Goal: Task Accomplishment & Management: Manage account settings

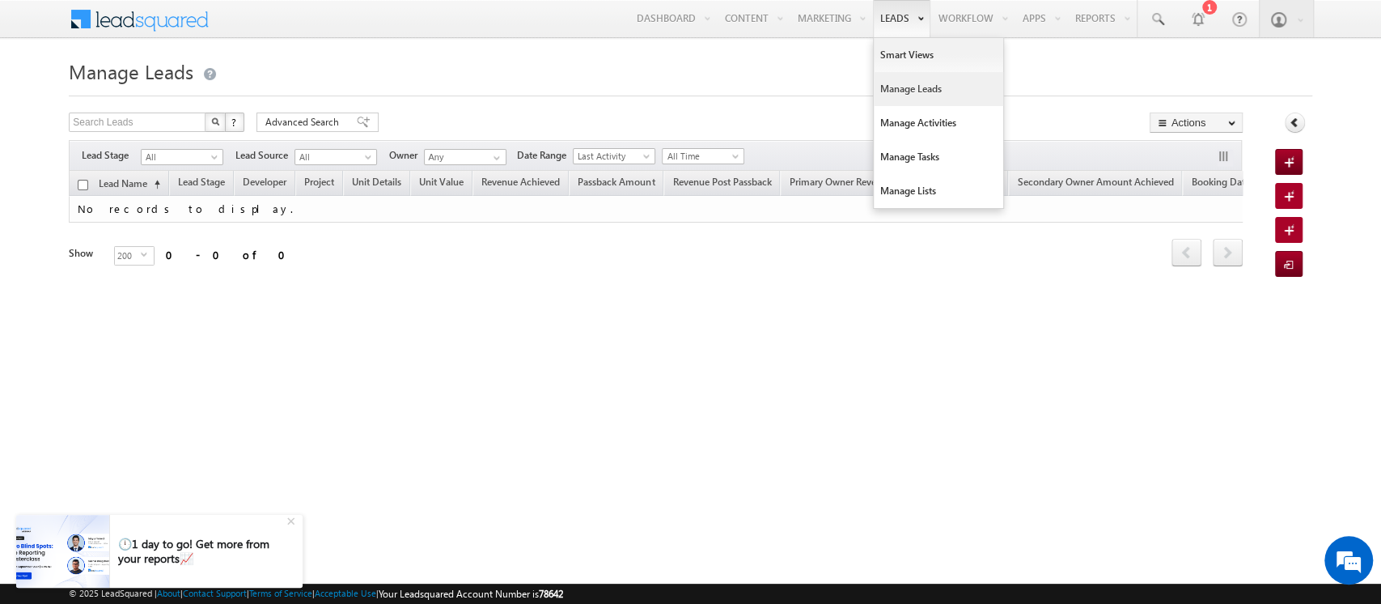
click at [902, 89] on link "Manage Leads" at bounding box center [938, 89] width 129 height 34
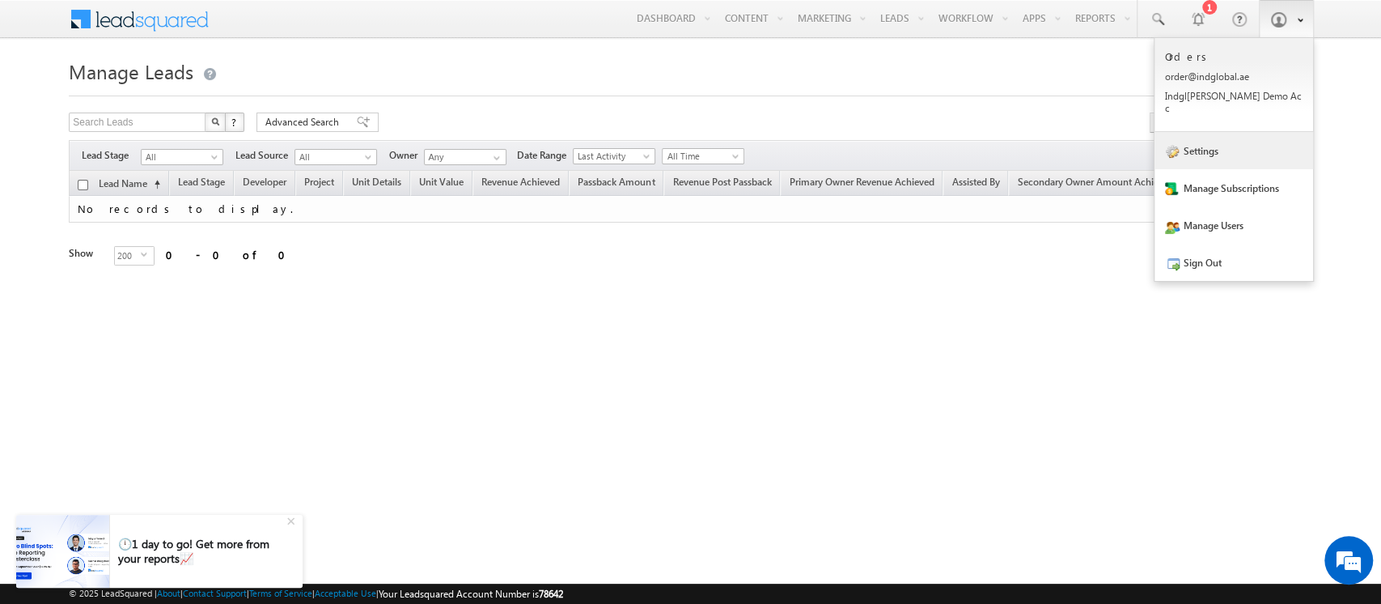
click at [1228, 141] on link "Settings" at bounding box center [1234, 150] width 159 height 37
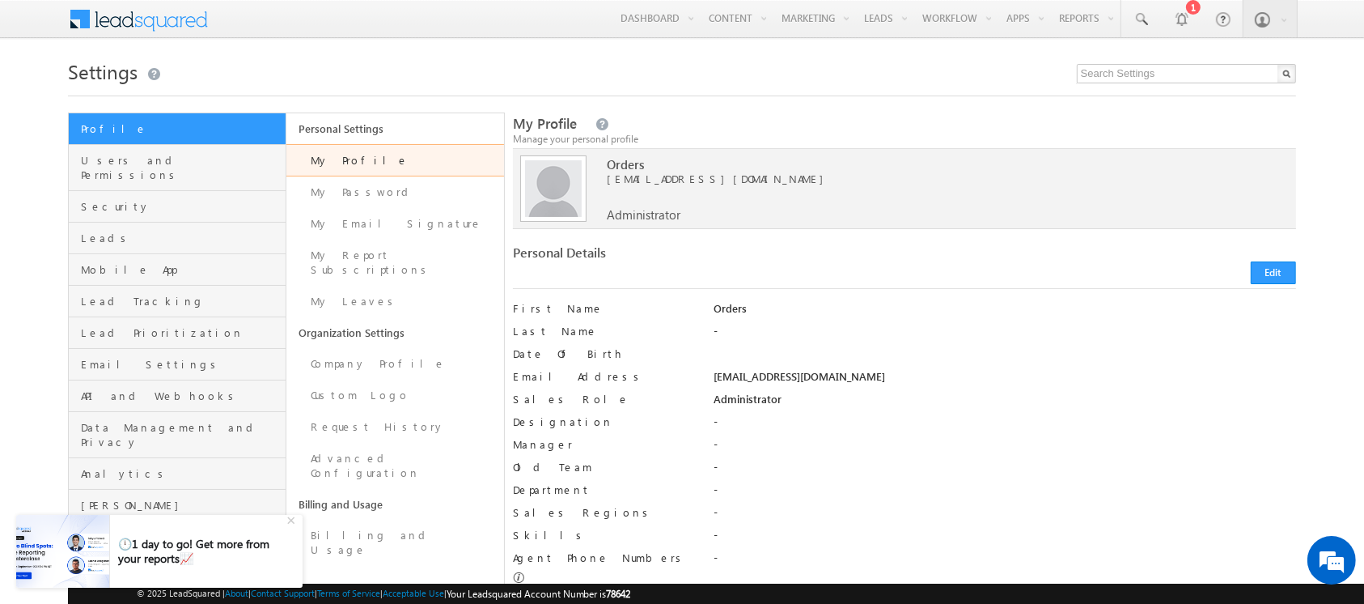
click at [156, 227] on div "Manage Security of your account" at bounding box center [224, 223] width 215 height 32
click at [89, 232] on link "Leads" at bounding box center [177, 238] width 217 height 32
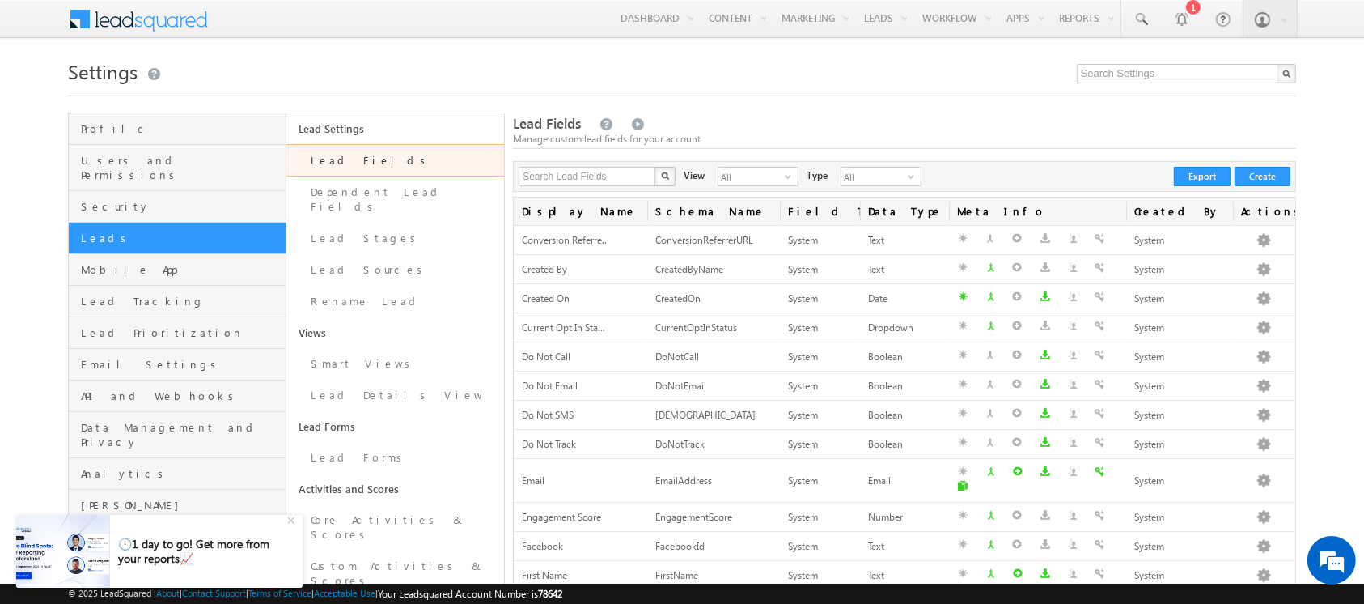
click at [378, 163] on link "Lead Fields" at bounding box center [395, 160] width 218 height 32
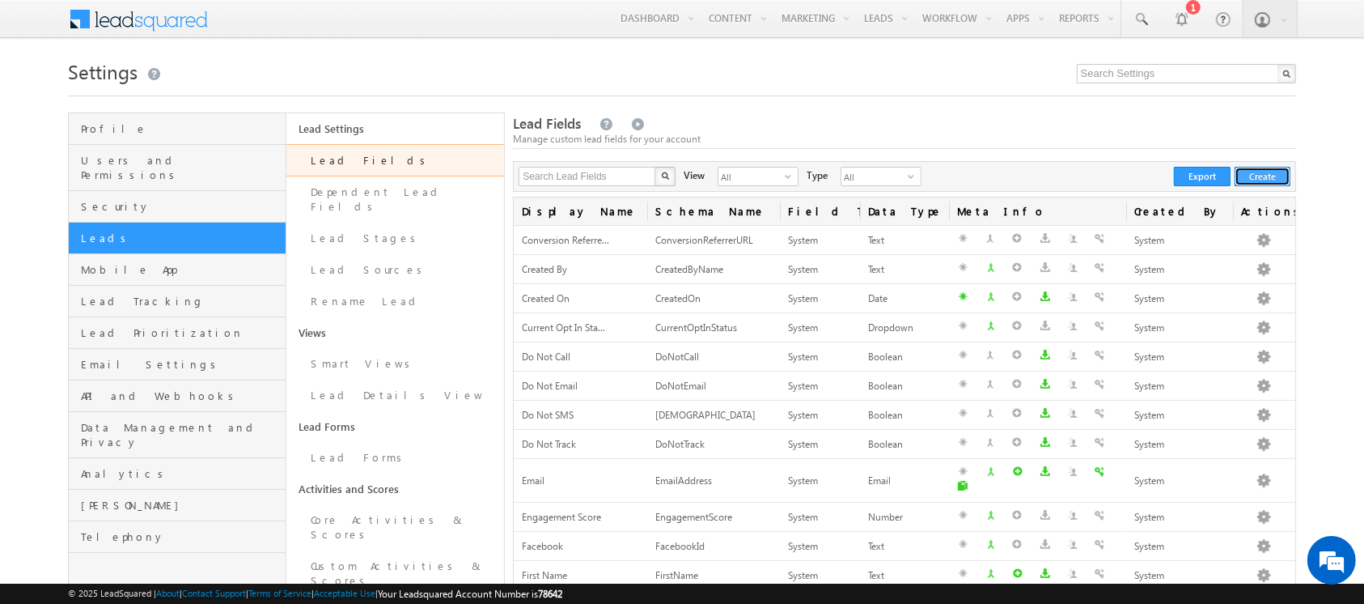
click at [1269, 172] on button "Create" at bounding box center [1263, 176] width 56 height 19
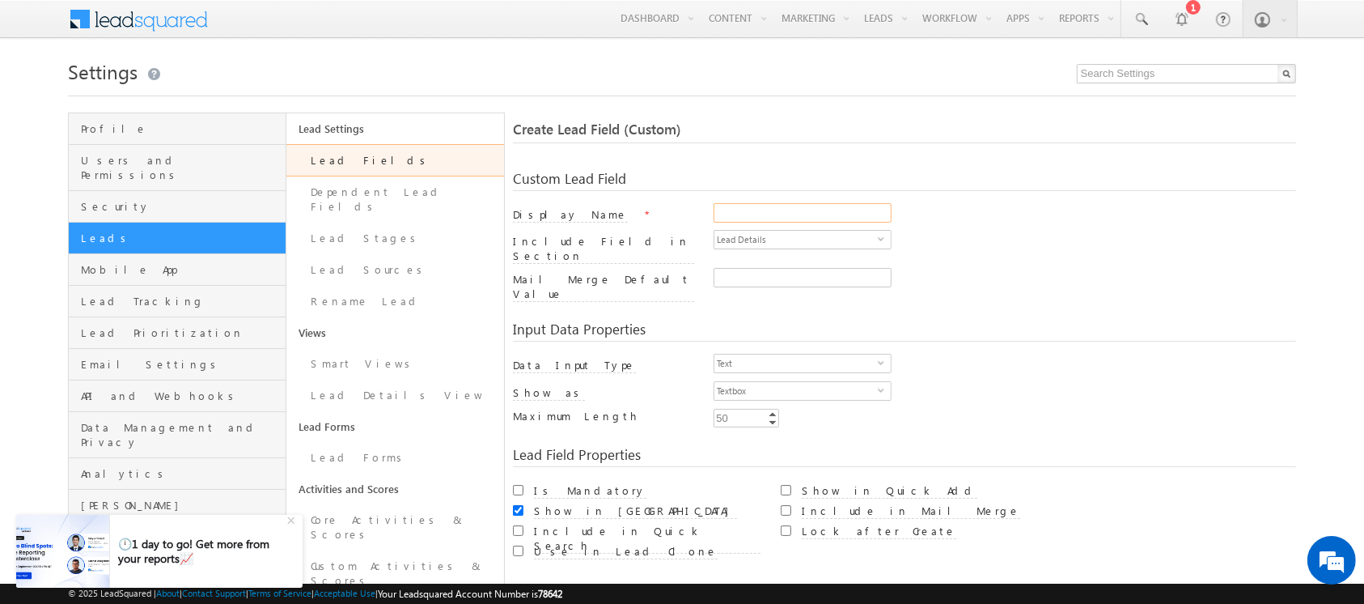
click at [760, 216] on input "Display Name" at bounding box center [803, 212] width 178 height 19
click at [767, 214] on input "Payment received date" at bounding box center [803, 212] width 178 height 19
click at [846, 354] on span "Text" at bounding box center [795, 363] width 163 height 18
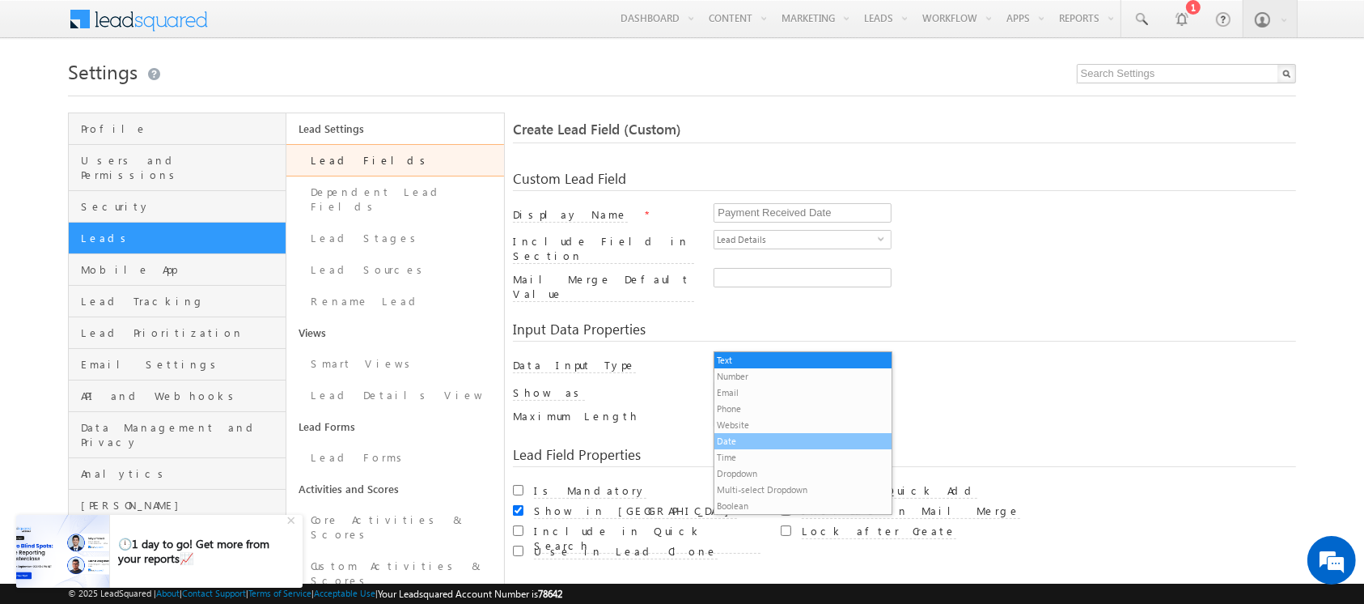
click at [751, 440] on li "Date" at bounding box center [802, 441] width 176 height 16
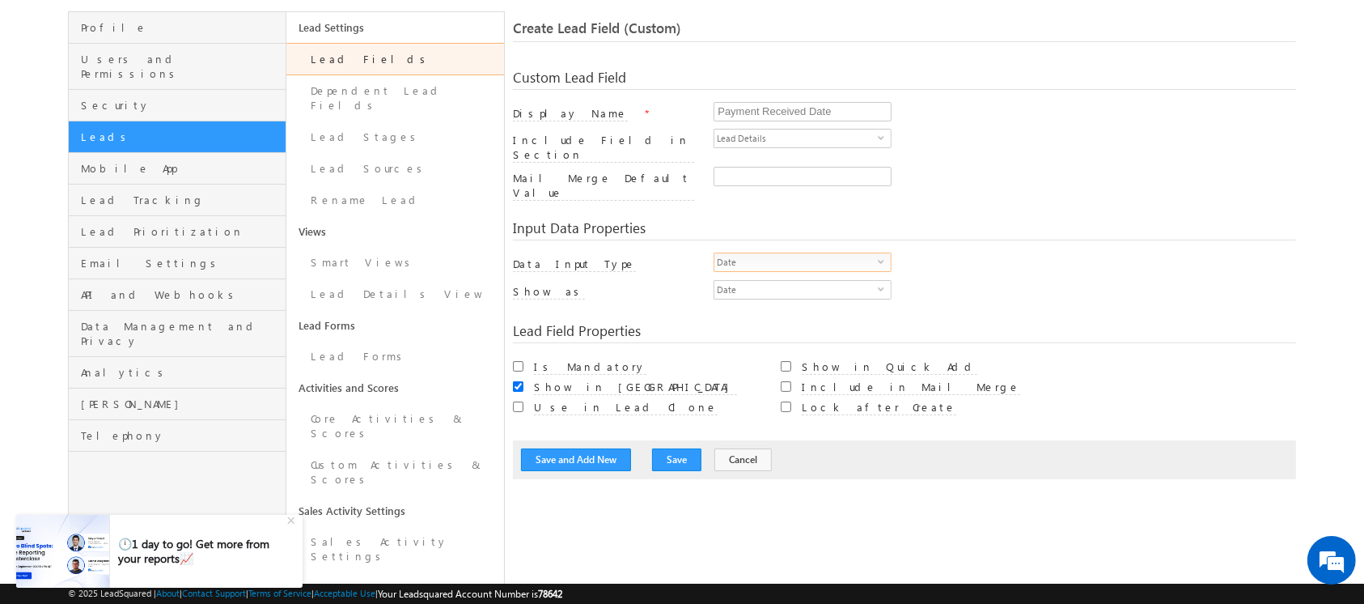
scroll to position [103, 0]
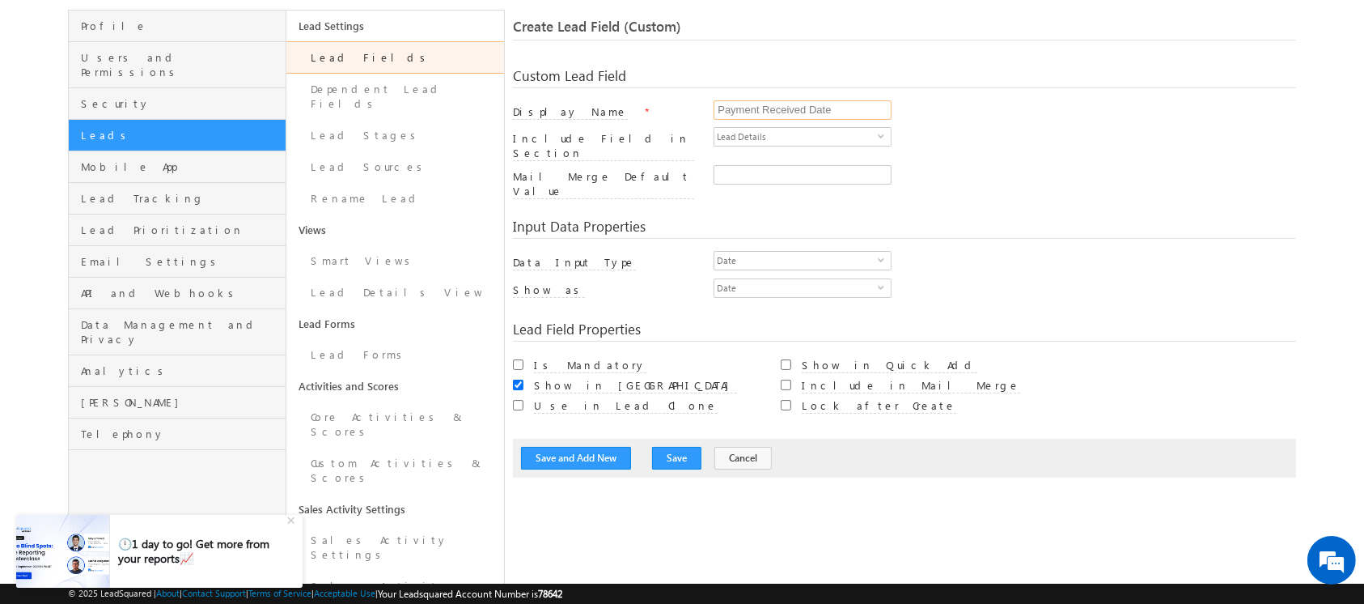
drag, startPoint x: 834, startPoint y: 110, endPoint x: 667, endPoint y: 113, distance: 167.5
click at [667, 113] on div "Display Name * Payment Received Date" at bounding box center [904, 113] width 782 height 27
click at [837, 106] on input "Payment Received Date" at bounding box center [803, 109] width 178 height 19
click at [811, 111] on input "Payment Received Date" at bounding box center [803, 109] width 178 height 19
type input "Payment Received from Developer Date"
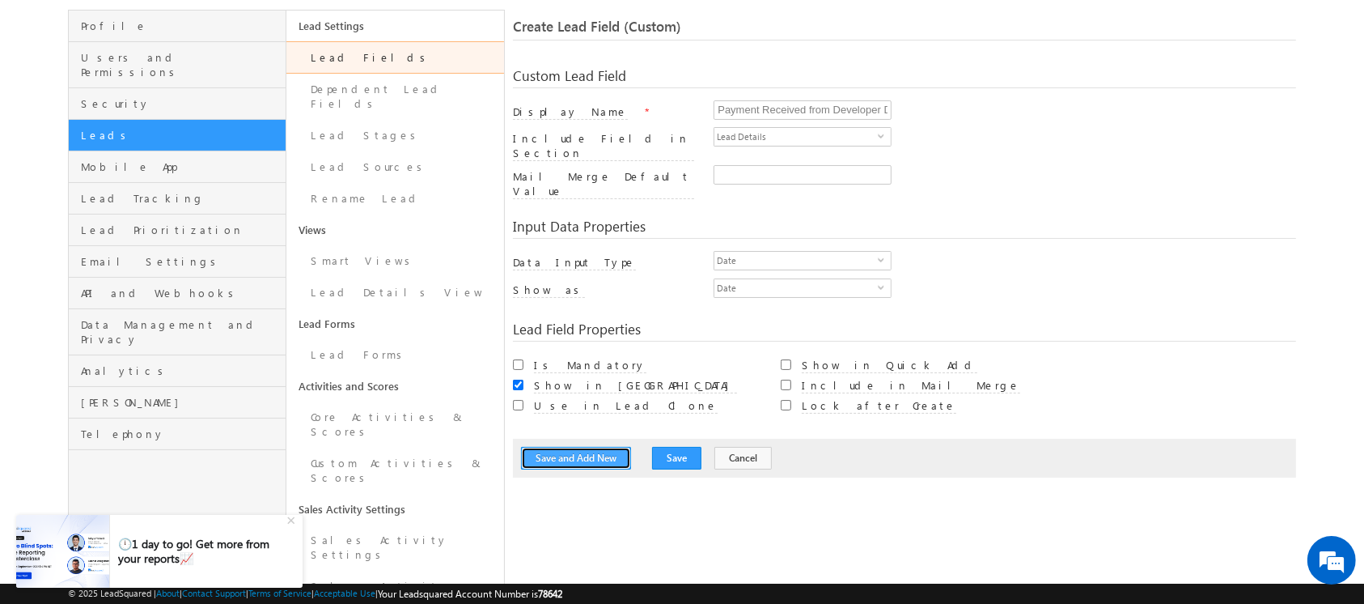
click at [578, 447] on button "Save and Add New" at bounding box center [576, 458] width 110 height 23
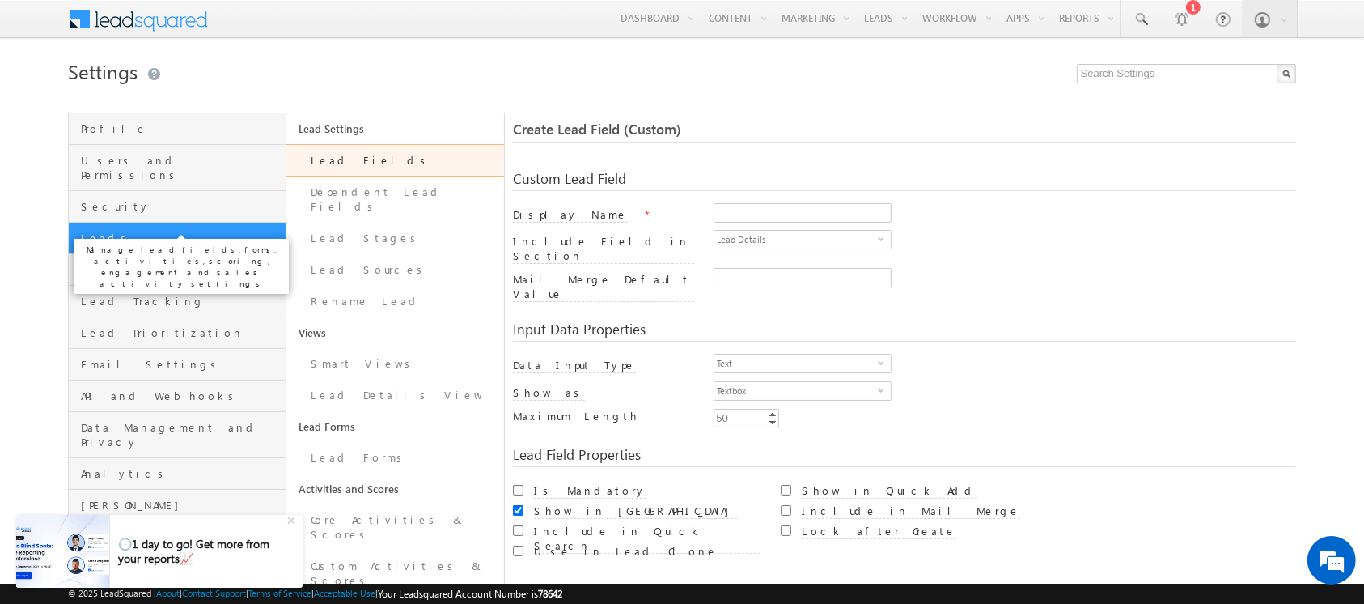
click at [135, 231] on span "Leads" at bounding box center [181, 238] width 201 height 15
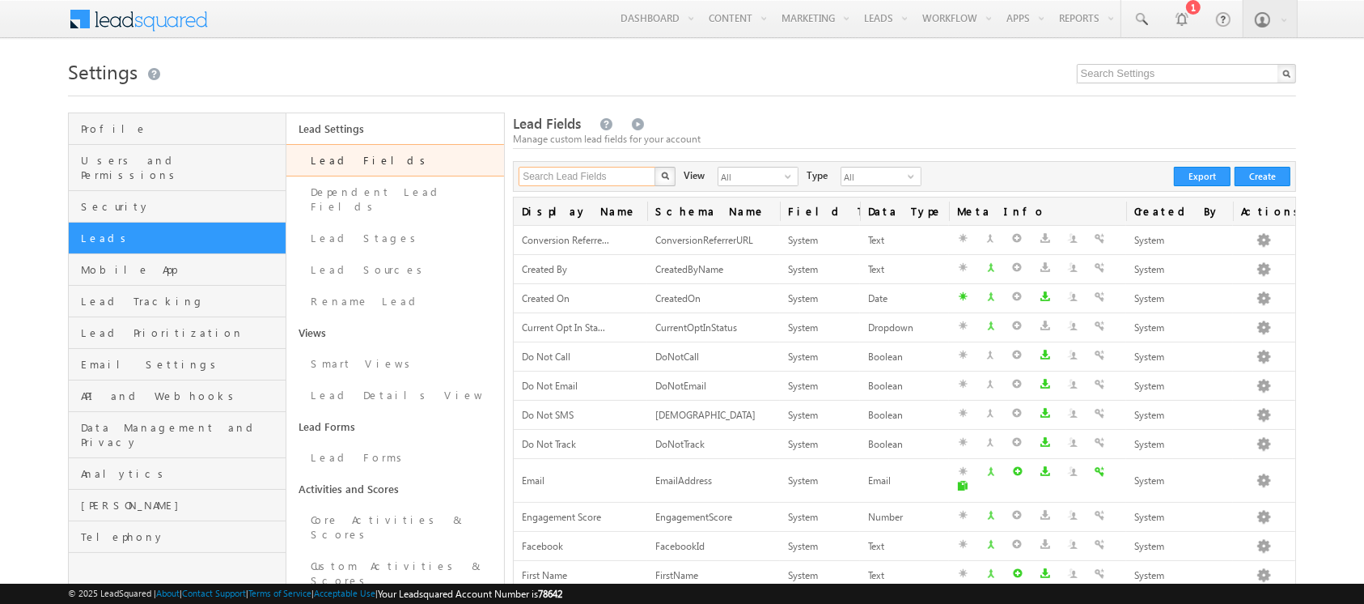
click at [604, 179] on input "Search Lead Fields" at bounding box center [588, 176] width 138 height 19
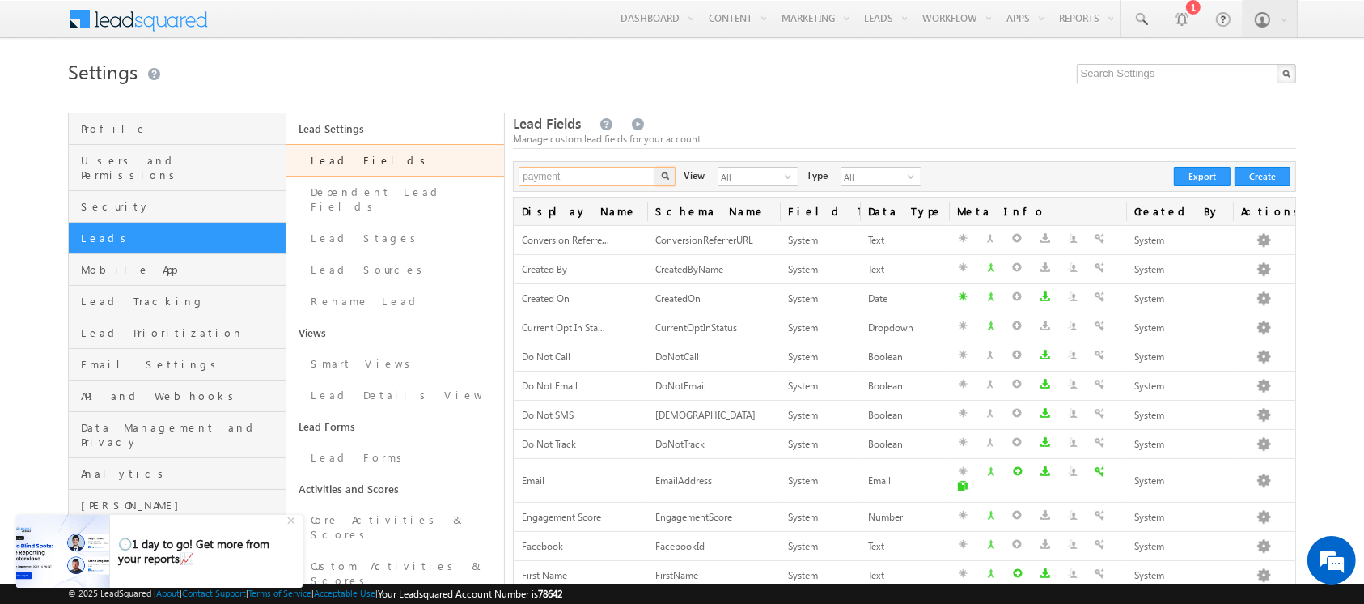
type input "payment"
click at [655, 167] on button "button" at bounding box center [665, 176] width 21 height 19
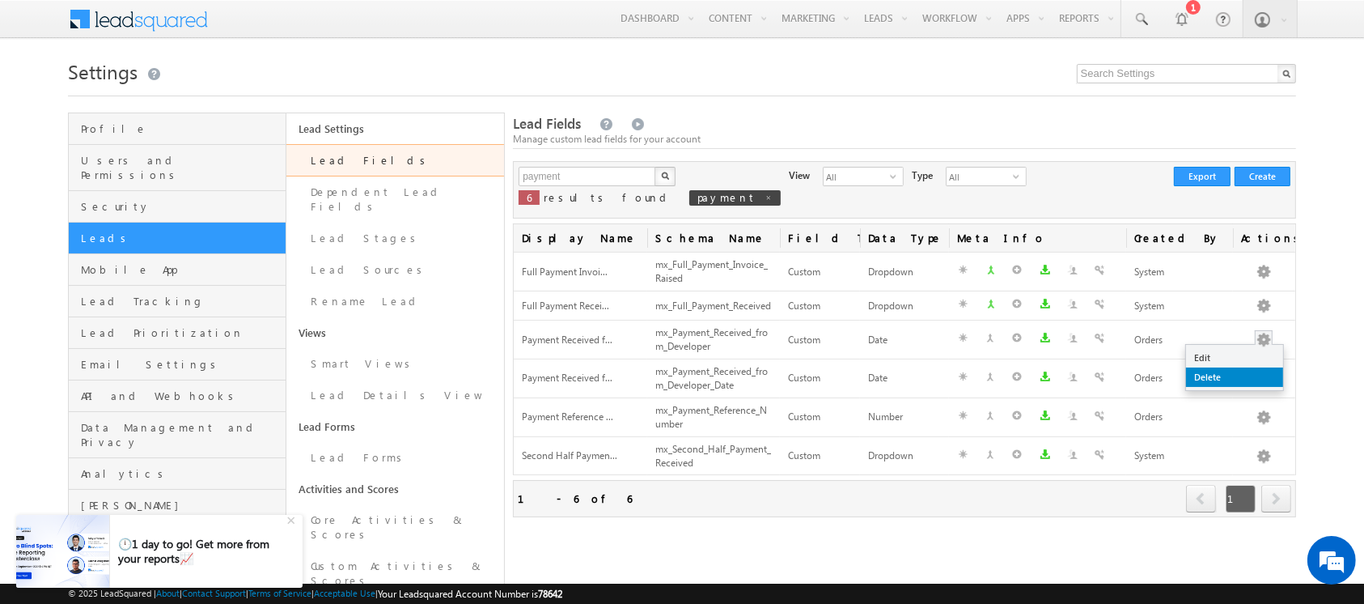
click at [1258, 370] on link "Delete" at bounding box center [1234, 376] width 97 height 19
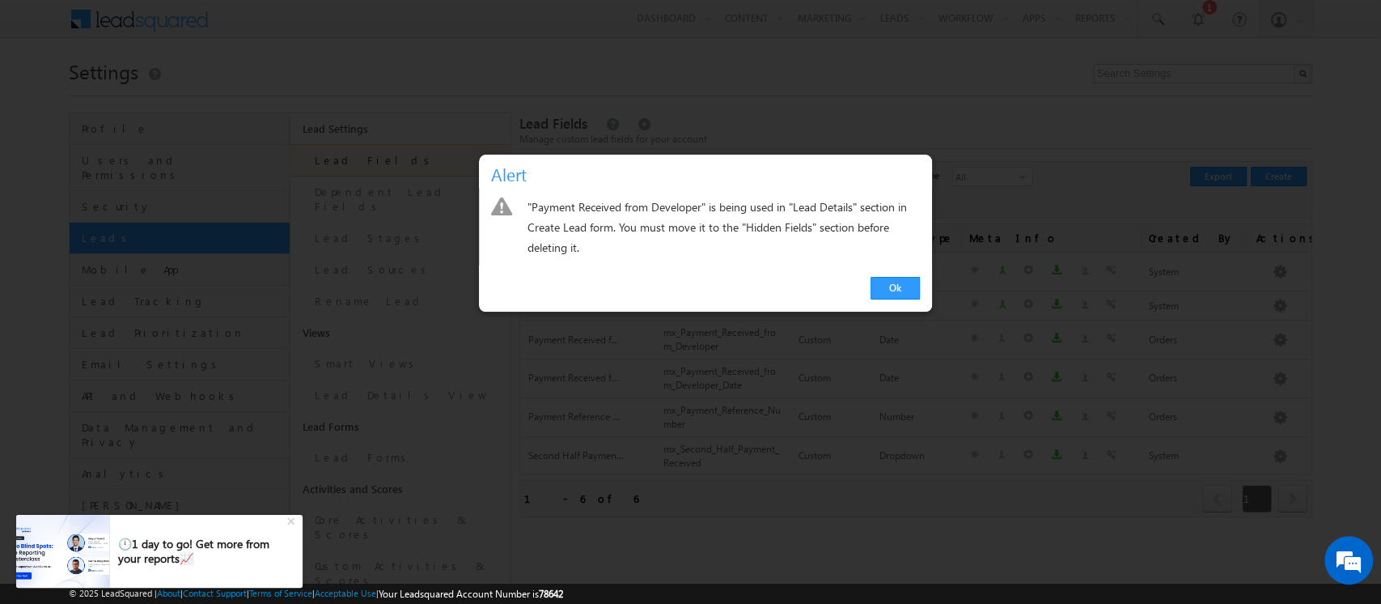
click at [1010, 289] on div at bounding box center [690, 302] width 1381 height 604
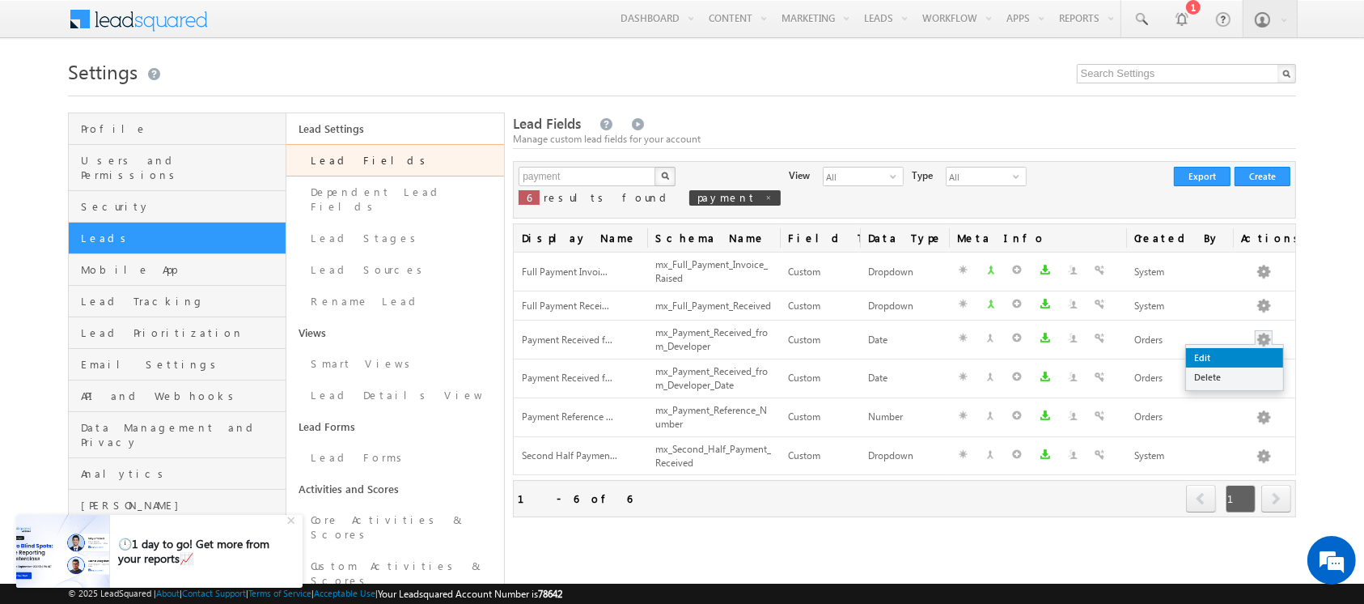
click at [1252, 352] on link "Edit" at bounding box center [1234, 357] width 97 height 19
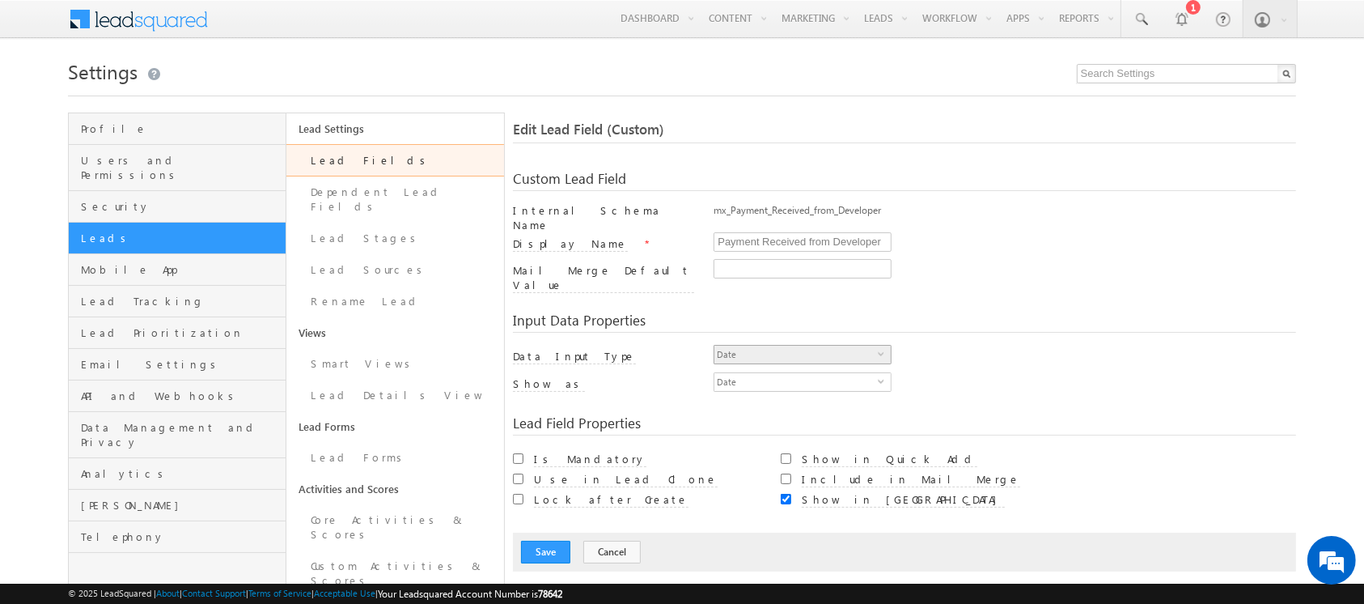
click at [755, 345] on span "Date" at bounding box center [795, 354] width 163 height 18
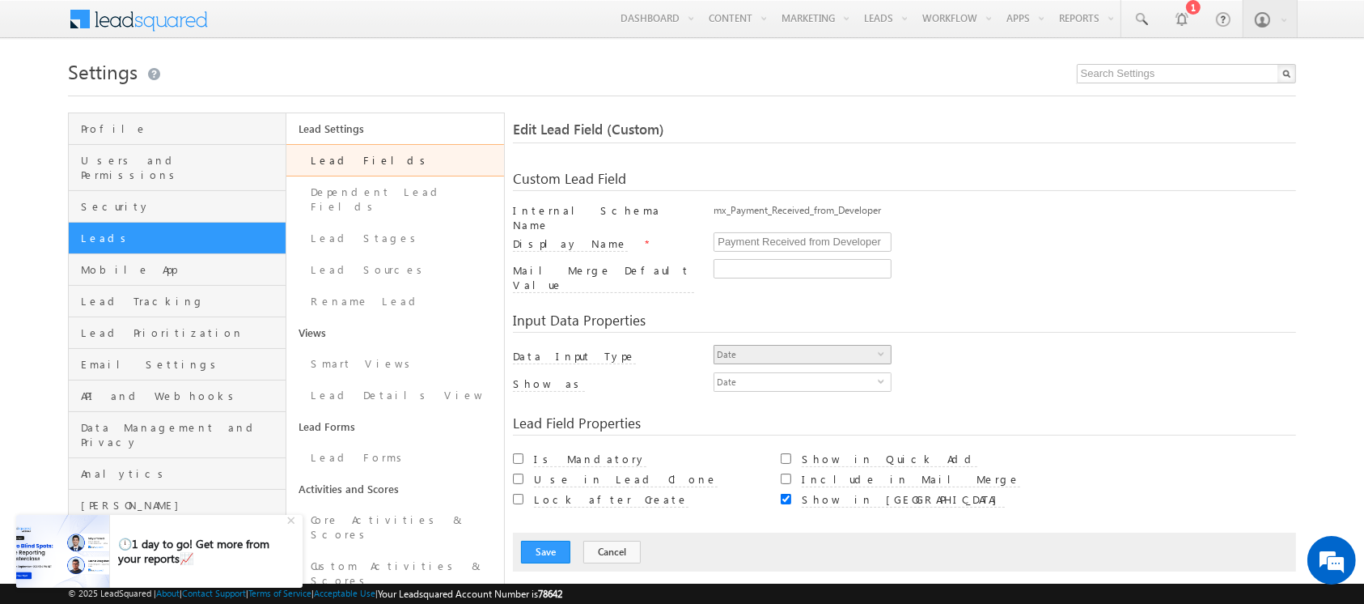
click at [827, 345] on span "Date" at bounding box center [795, 354] width 163 height 18
click at [381, 159] on link "Lead Fields" at bounding box center [395, 160] width 218 height 32
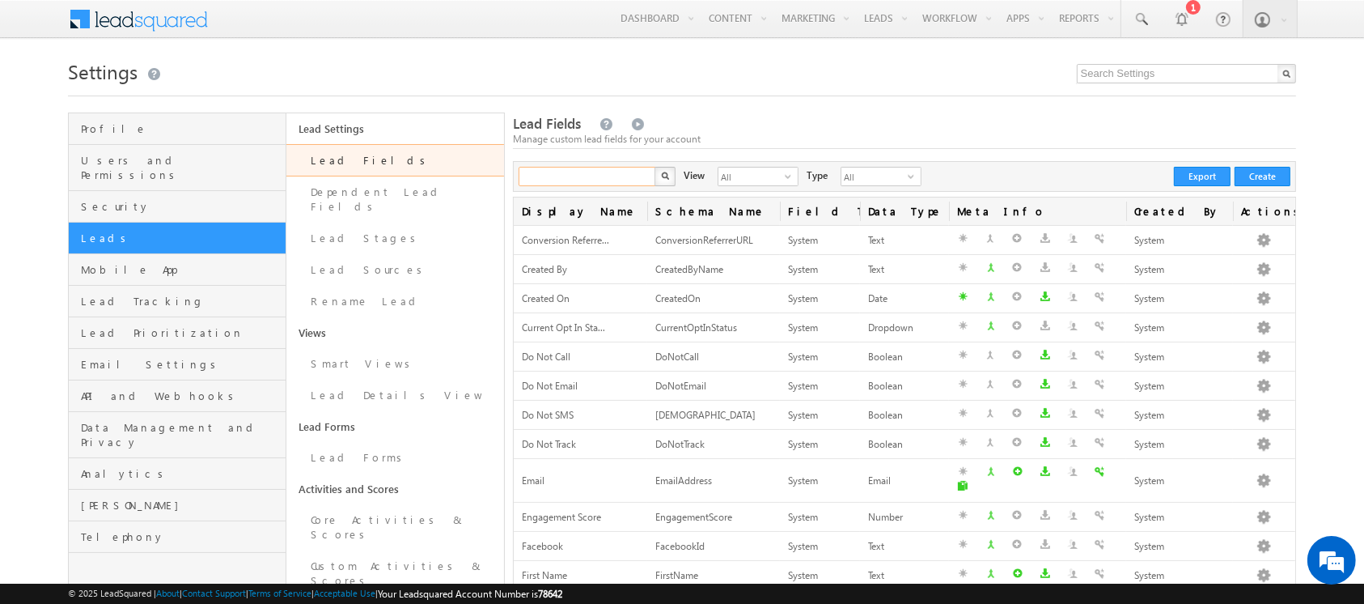
click at [593, 181] on input "text" at bounding box center [588, 176] width 138 height 19
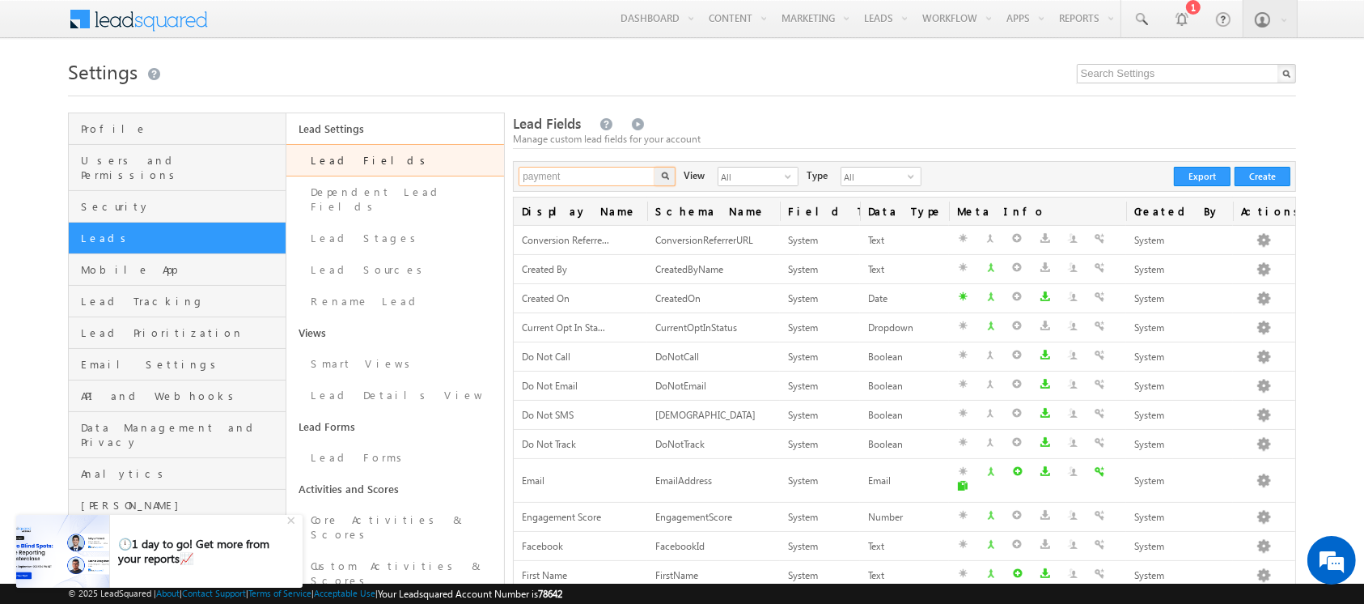
type input "payment"
click at [655, 167] on button "button" at bounding box center [665, 176] width 21 height 19
